Goal: Information Seeking & Learning: Learn about a topic

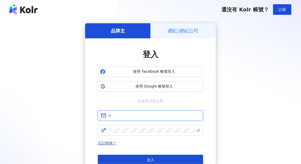
click at [141, 114] on input "text" at bounding box center [154, 115] width 92 height 6
type input "**********"
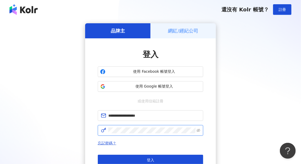
click button "登入" at bounding box center [151, 159] width 106 height 11
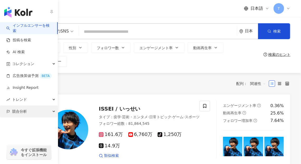
click at [12, 111] on span "競合分析" at bounding box center [19, 111] width 15 height 12
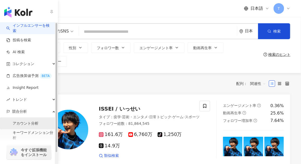
click at [35, 122] on link "アカウント分析" at bounding box center [26, 123] width 26 height 5
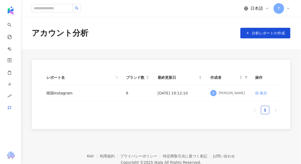
drag, startPoint x: 93, startPoint y: 128, endPoint x: 57, endPoint y: 105, distance: 42.4
click at [57, 105] on div "レポート名 ブランド数 最終更新日 作成者 操作 韓国Instagram 8 [DATE] 19:12:10 Y [PERSON_NAME] 表示 1" at bounding box center [161, 94] width 259 height 69
click at [61, 92] on link "韓国Instagram" at bounding box center [59, 93] width 26 height 6
click at [59, 93] on link "韓国Instagram" at bounding box center [59, 93] width 26 height 6
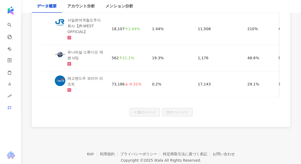
scroll to position [449, 0]
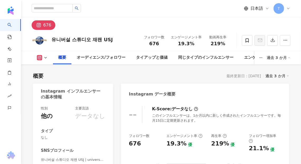
scroll to position [222, 0]
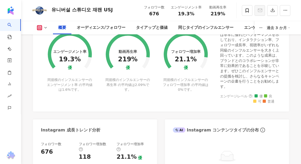
drag, startPoint x: 0, startPoint y: 0, endPoint x: 166, endPoint y: 122, distance: 205.9
click at [166, 92] on div "同規模のインフルエンサーのフォロワー増加率 の平均値は 0% です。" at bounding box center [186, 84] width 46 height 15
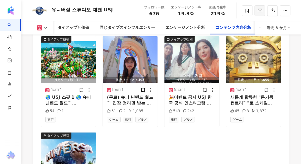
scroll to position [1822, 0]
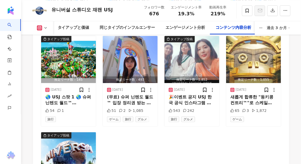
click at [164, 146] on div "タイアップ投稿 推定リーチ数：111 2025/09/25 🌏USJ 스팟 5🌏 유니버설 원더랜드 아이도 어른도 모두 푹 빠지는 그 공간!💖🙌 엘모,…" at bounding box center [161, 81] width 241 height 283
